Goal: Navigation & Orientation: Find specific page/section

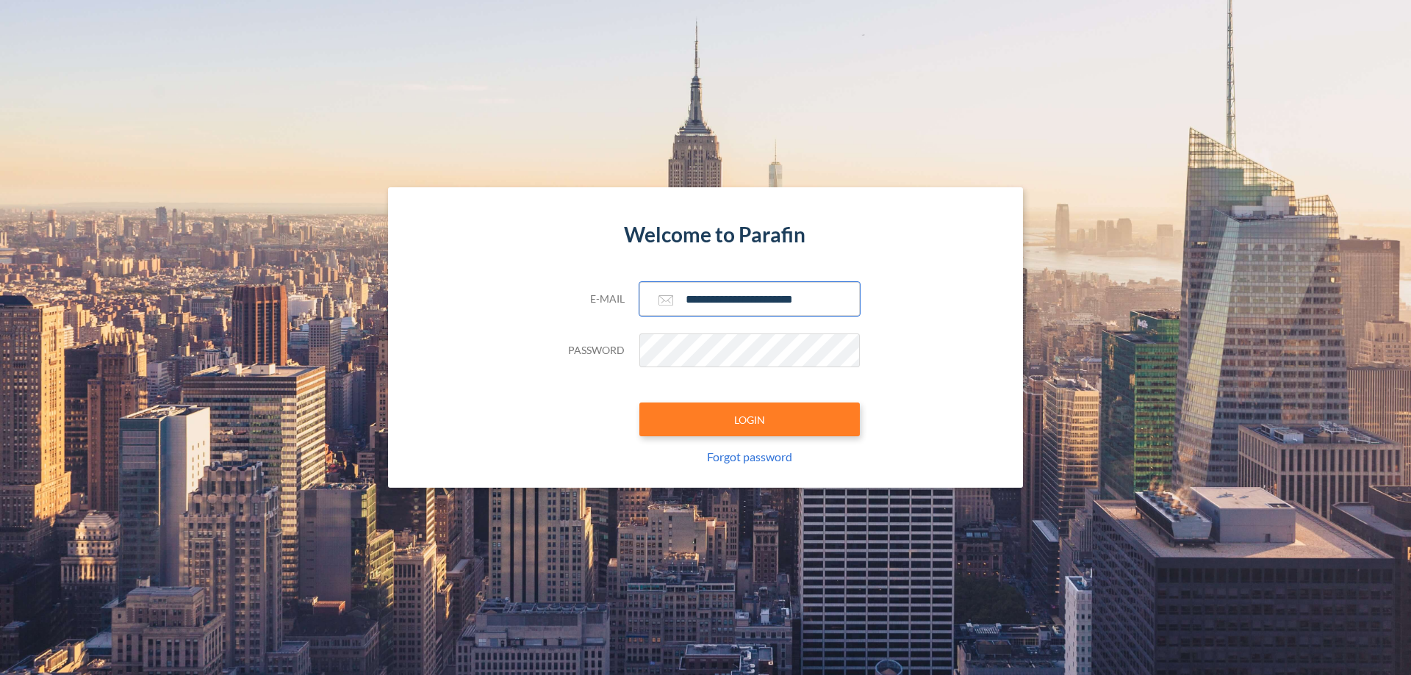
type input "**********"
click at [750, 420] on button "LOGIN" at bounding box center [749, 420] width 221 height 34
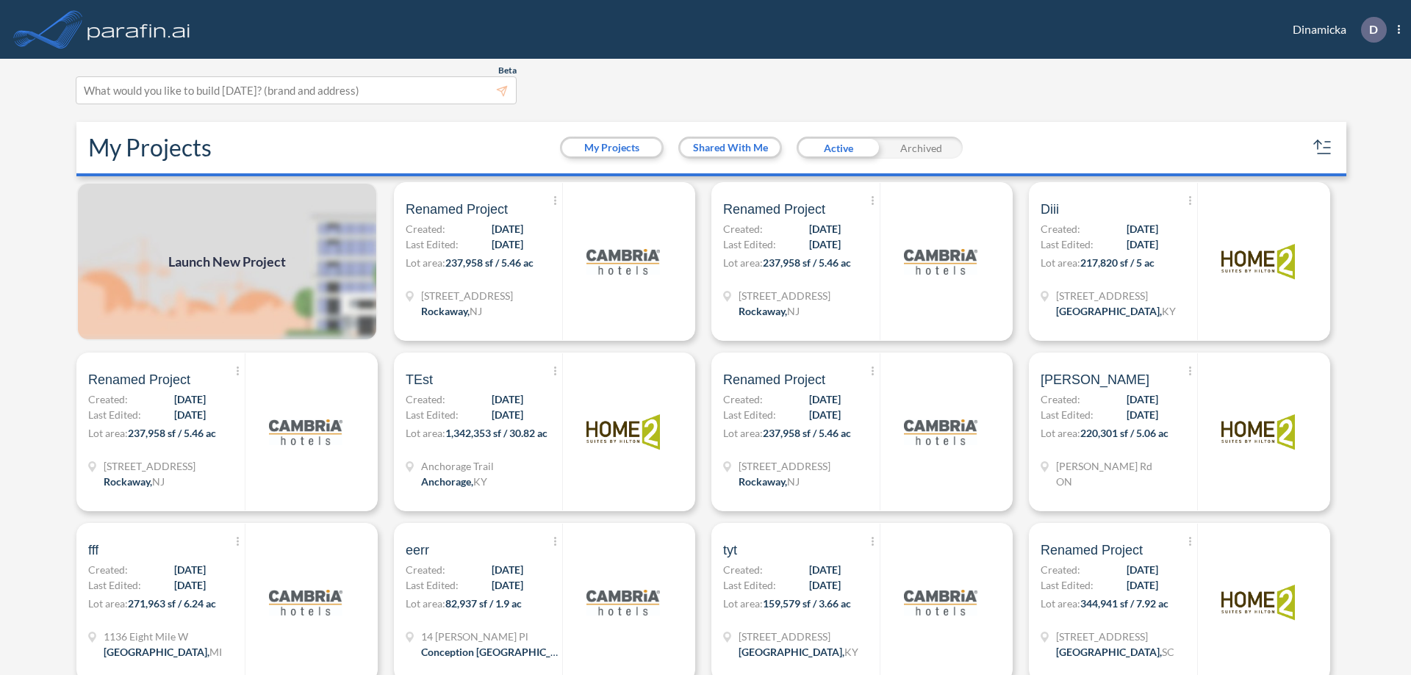
scroll to position [4, 0]
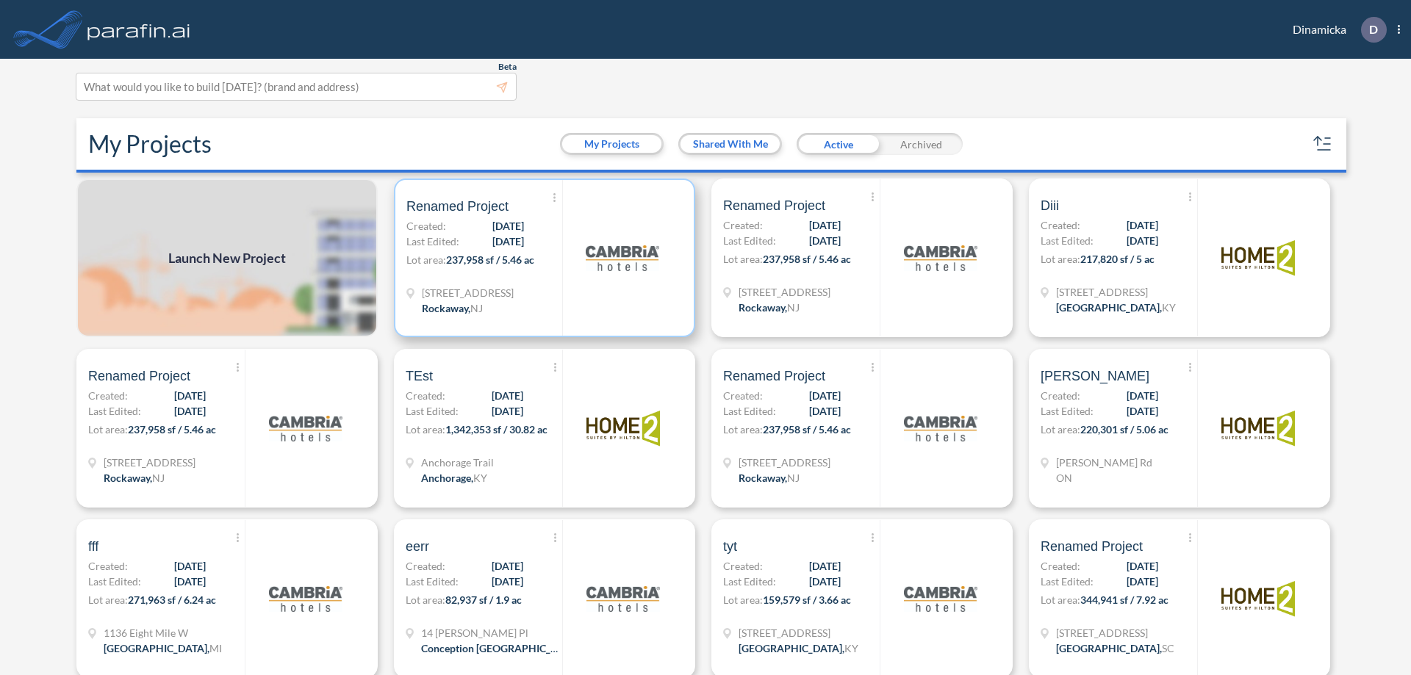
click at [542, 258] on p "Lot area: 237,958 sf / 5.46 ac" at bounding box center [484, 262] width 156 height 21
